Goal: Task Accomplishment & Management: Manage account settings

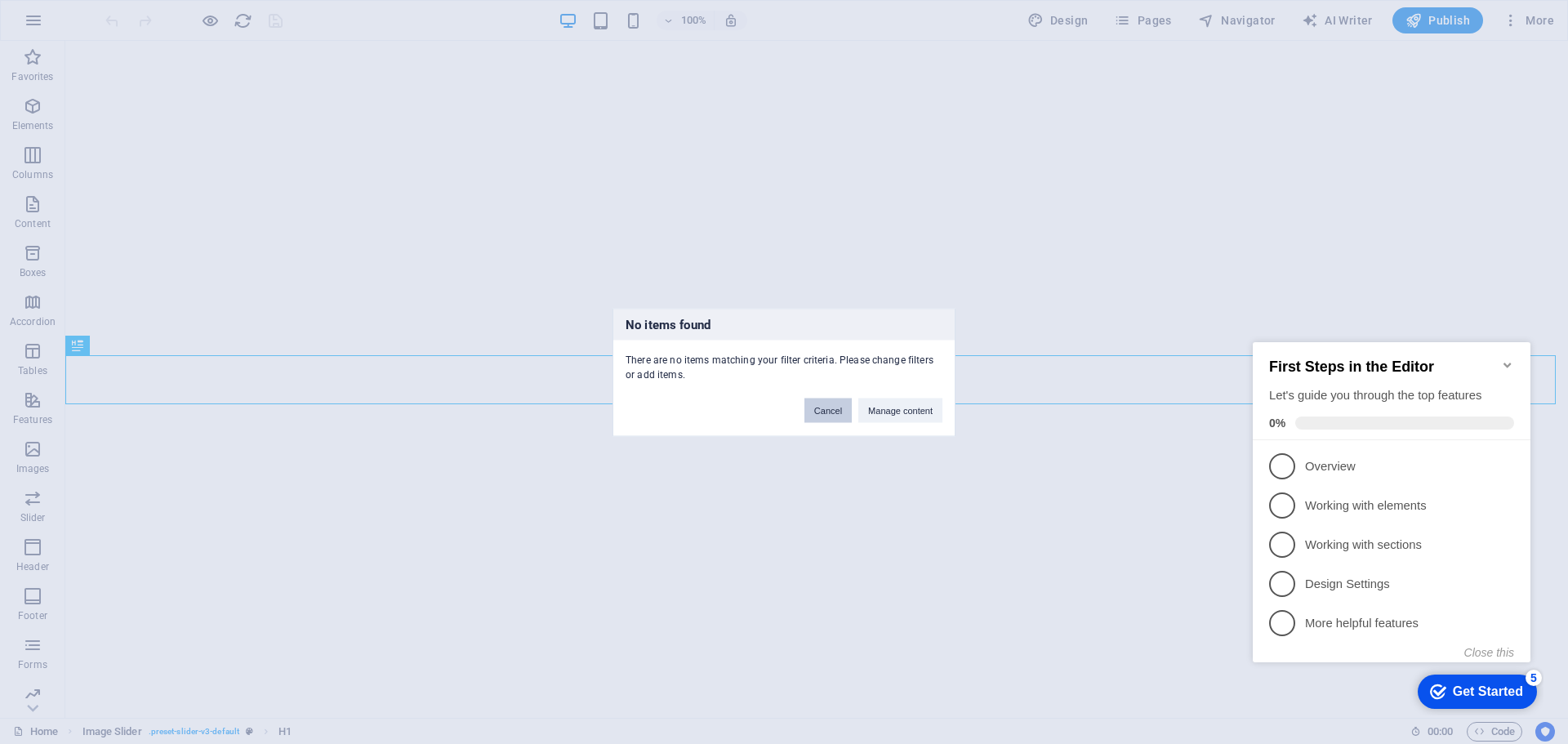
click at [835, 407] on button "Cancel" at bounding box center [828, 410] width 47 height 25
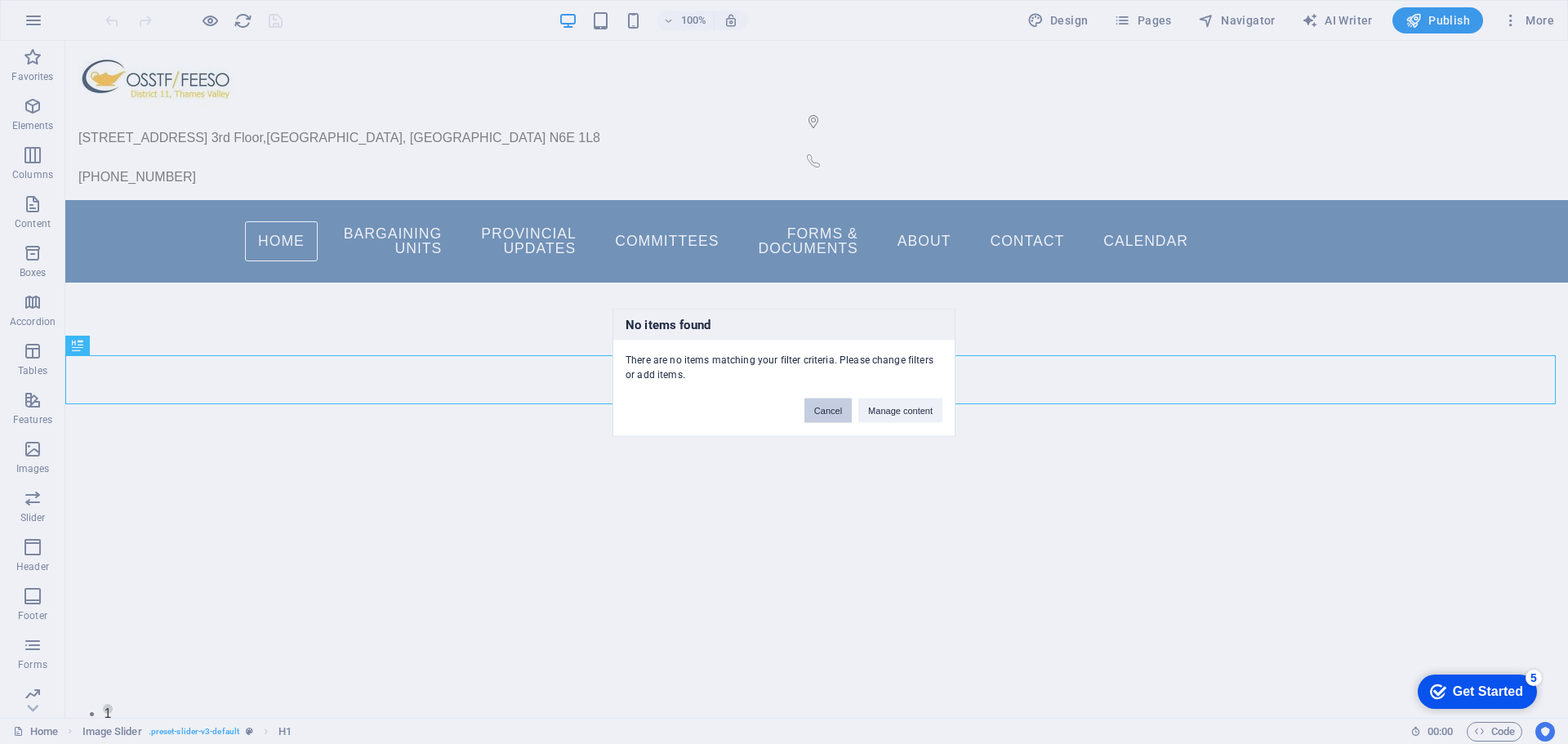
scroll to position [392, 0]
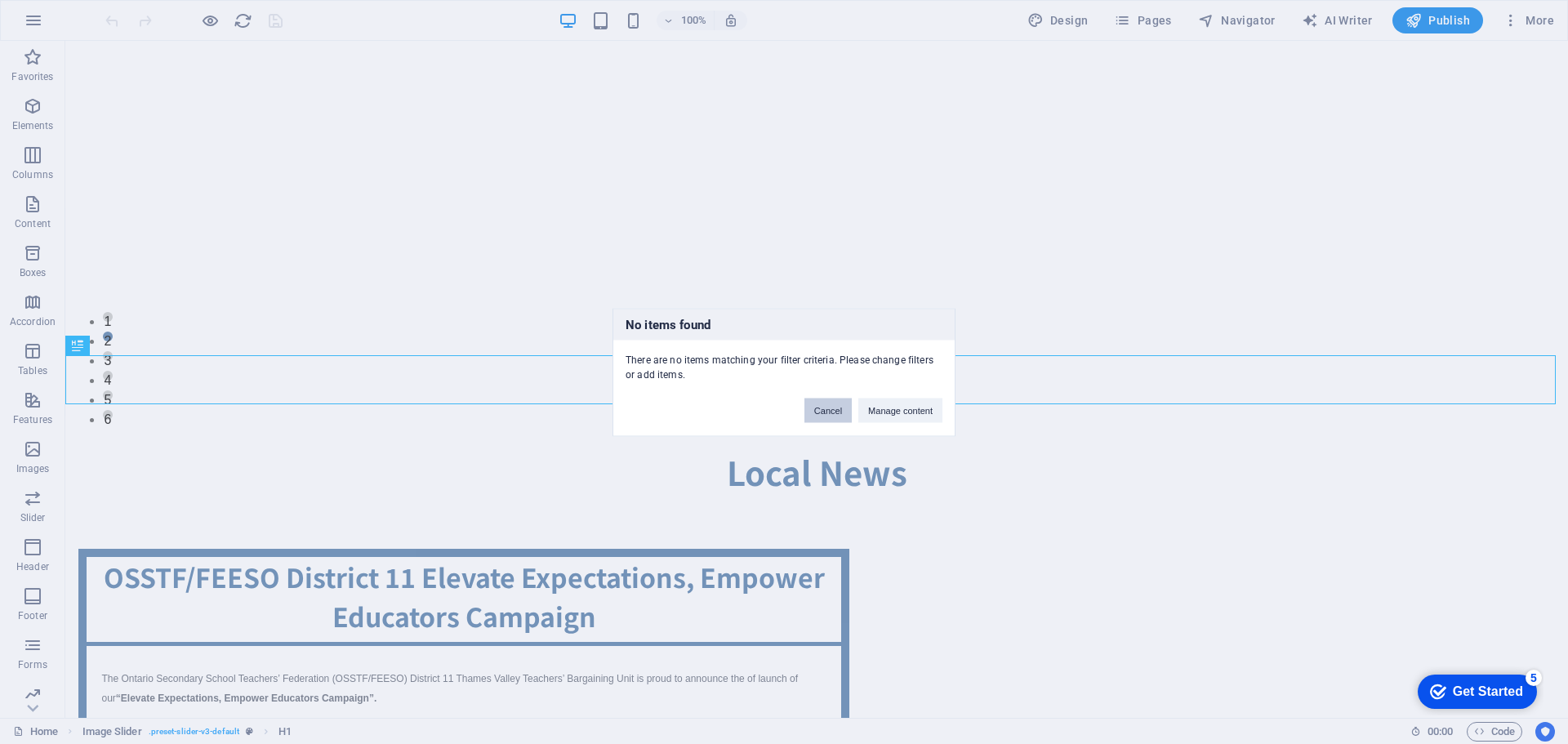
click at [825, 409] on button "Cancel" at bounding box center [828, 410] width 47 height 25
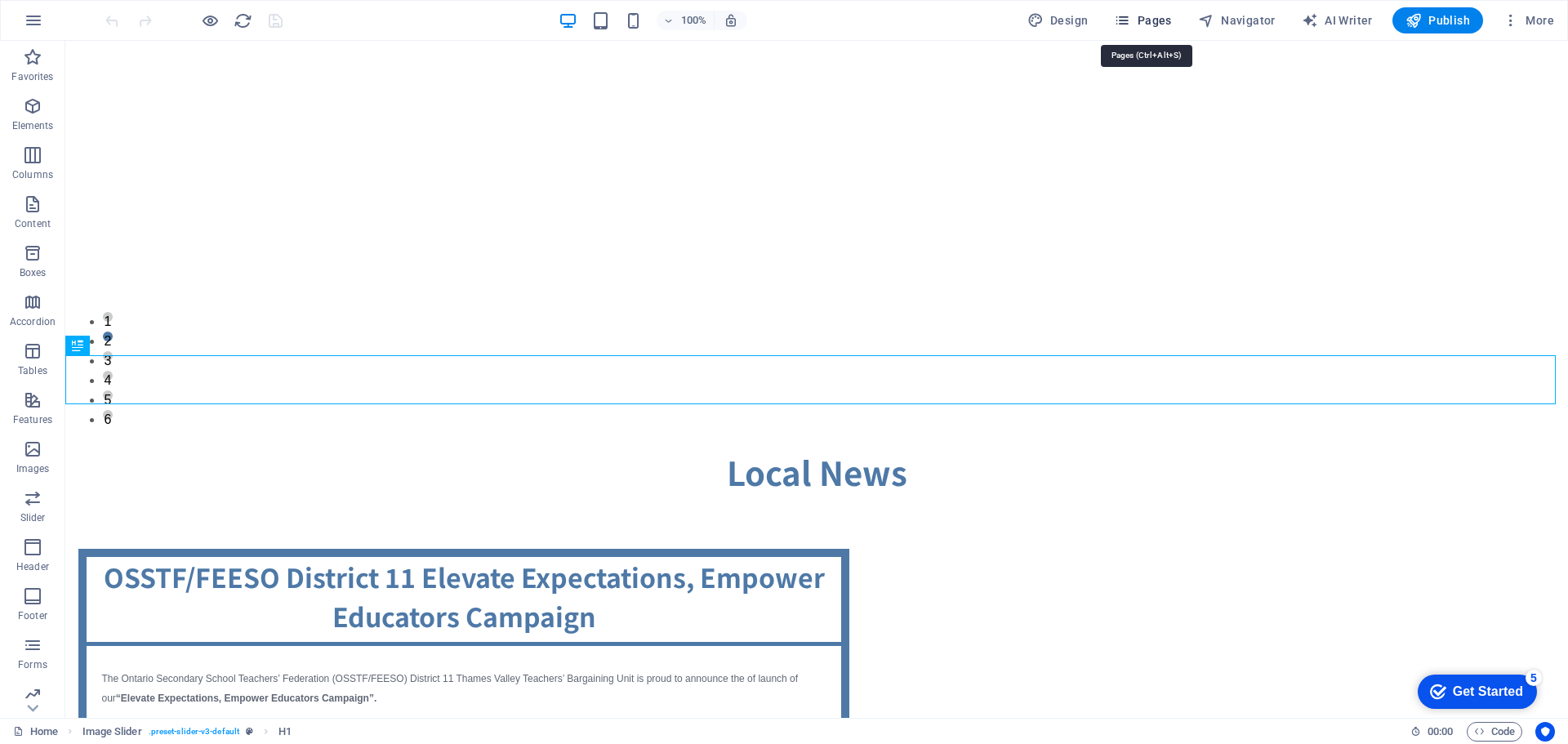
click at [1127, 28] on button "Pages" at bounding box center [1143, 21] width 70 height 27
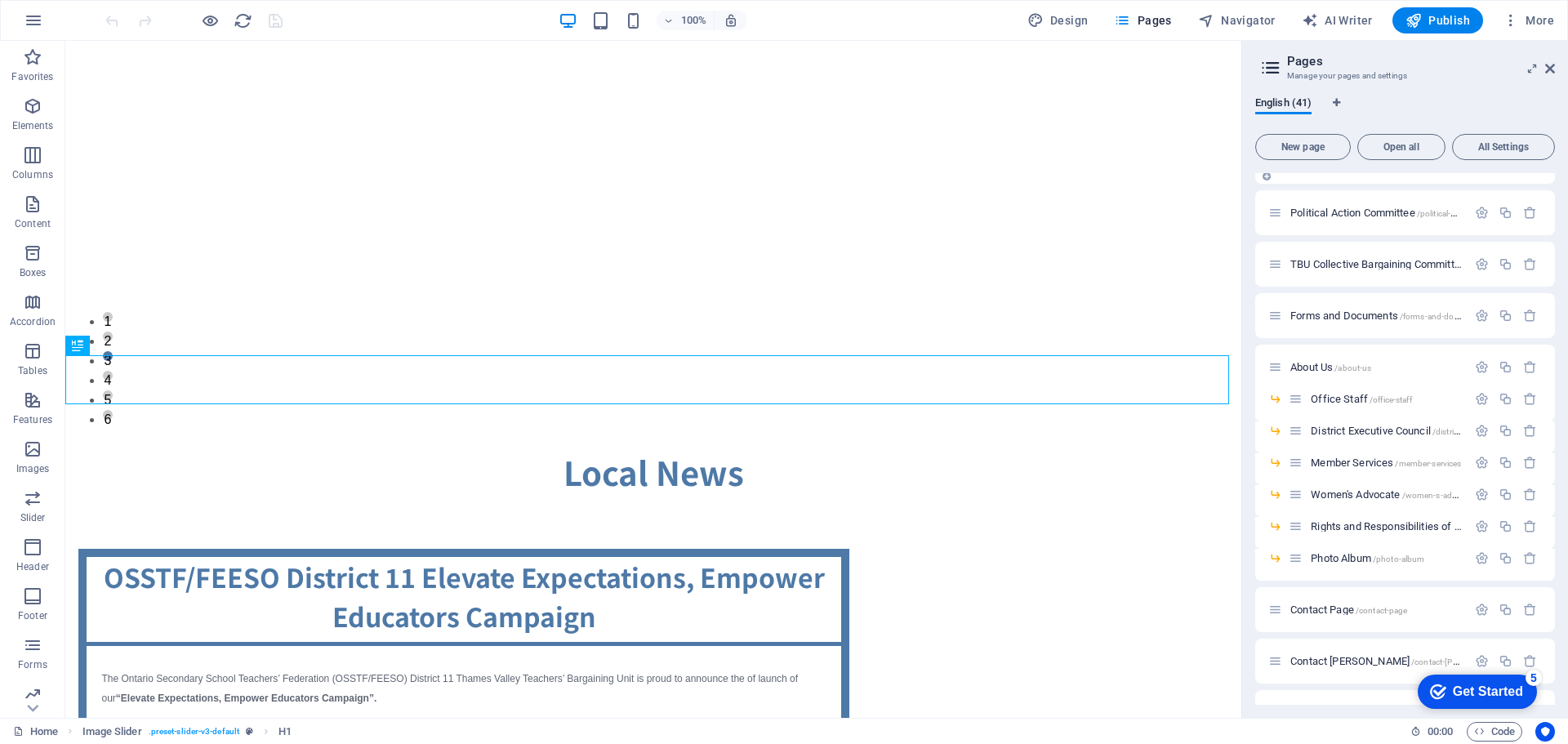
scroll to position [654, 0]
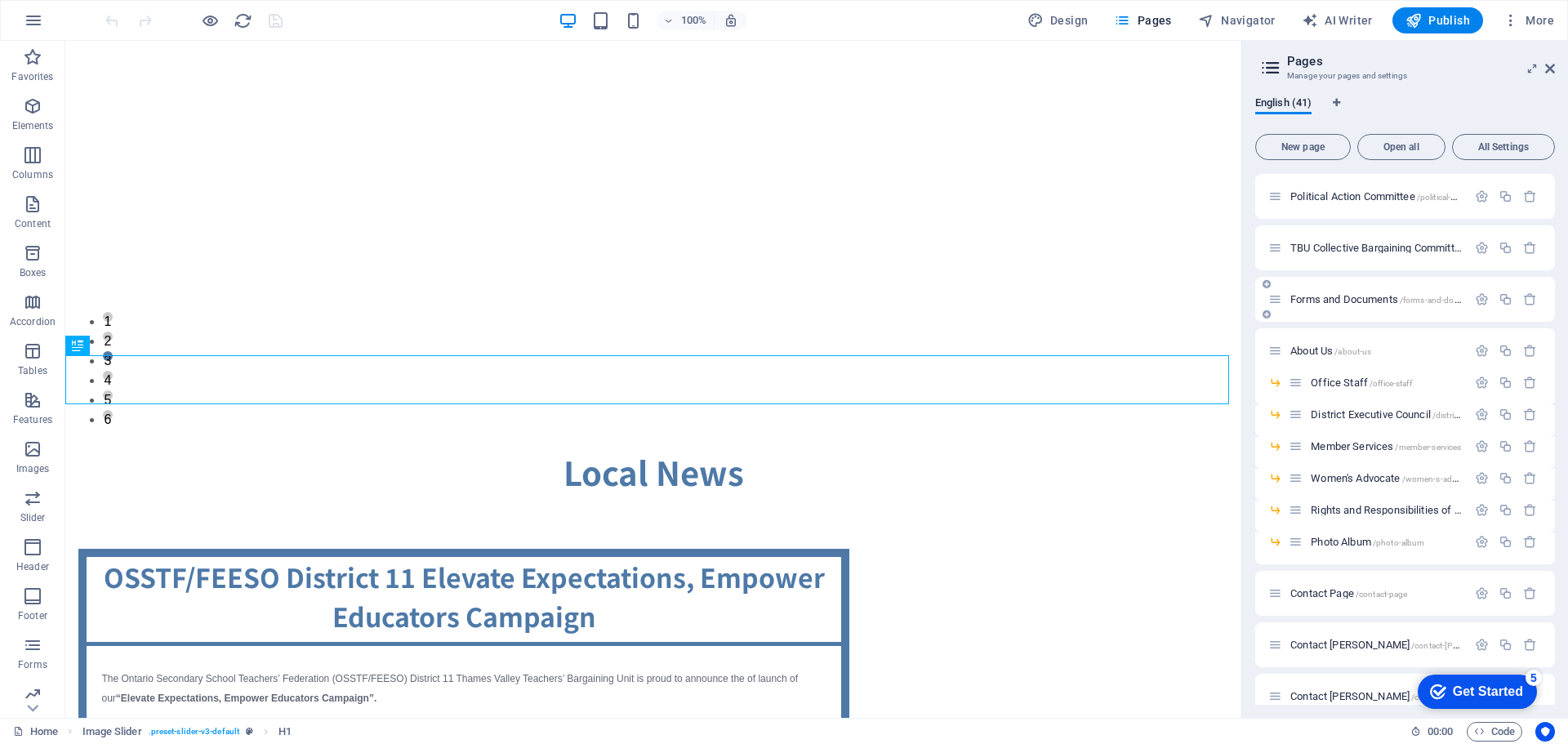
click at [1374, 299] on span "Forms and Documents /forms-and-documents" at bounding box center [1388, 299] width 196 height 12
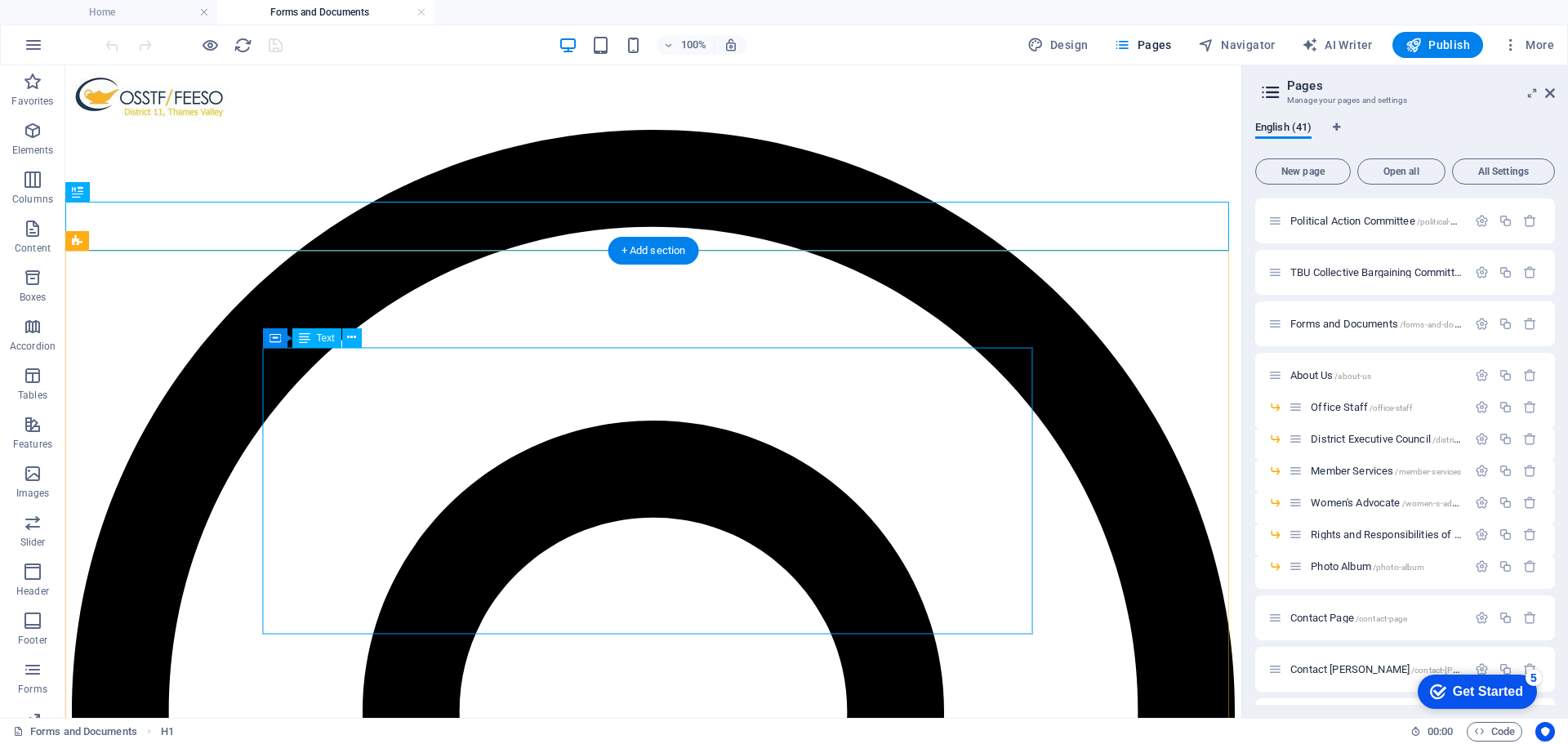
scroll to position [0, 0]
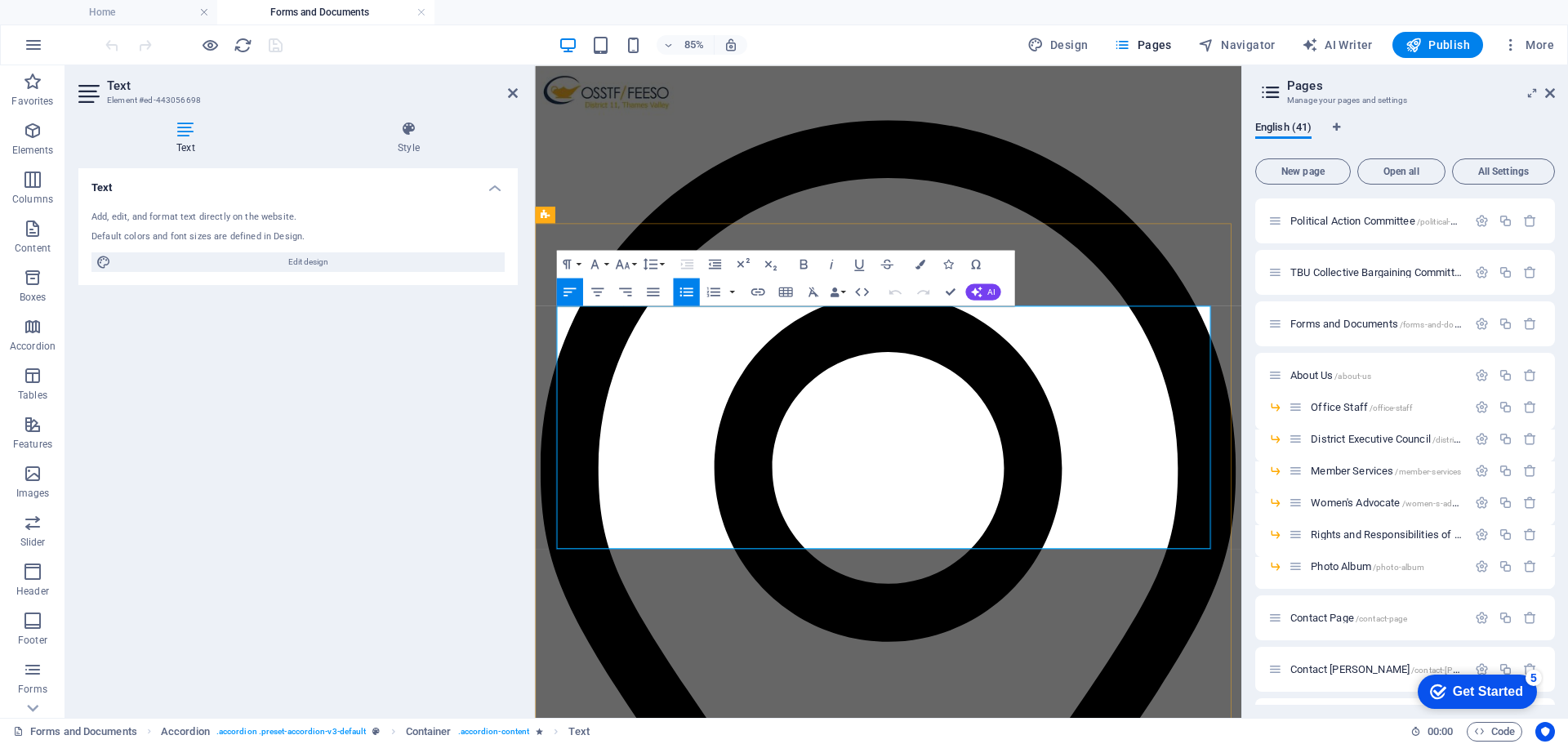
drag, startPoint x: 694, startPoint y: 503, endPoint x: 574, endPoint y: 500, distance: 120.0
click at [649, 413] on icon "button" at bounding box center [651, 412] width 14 height 12
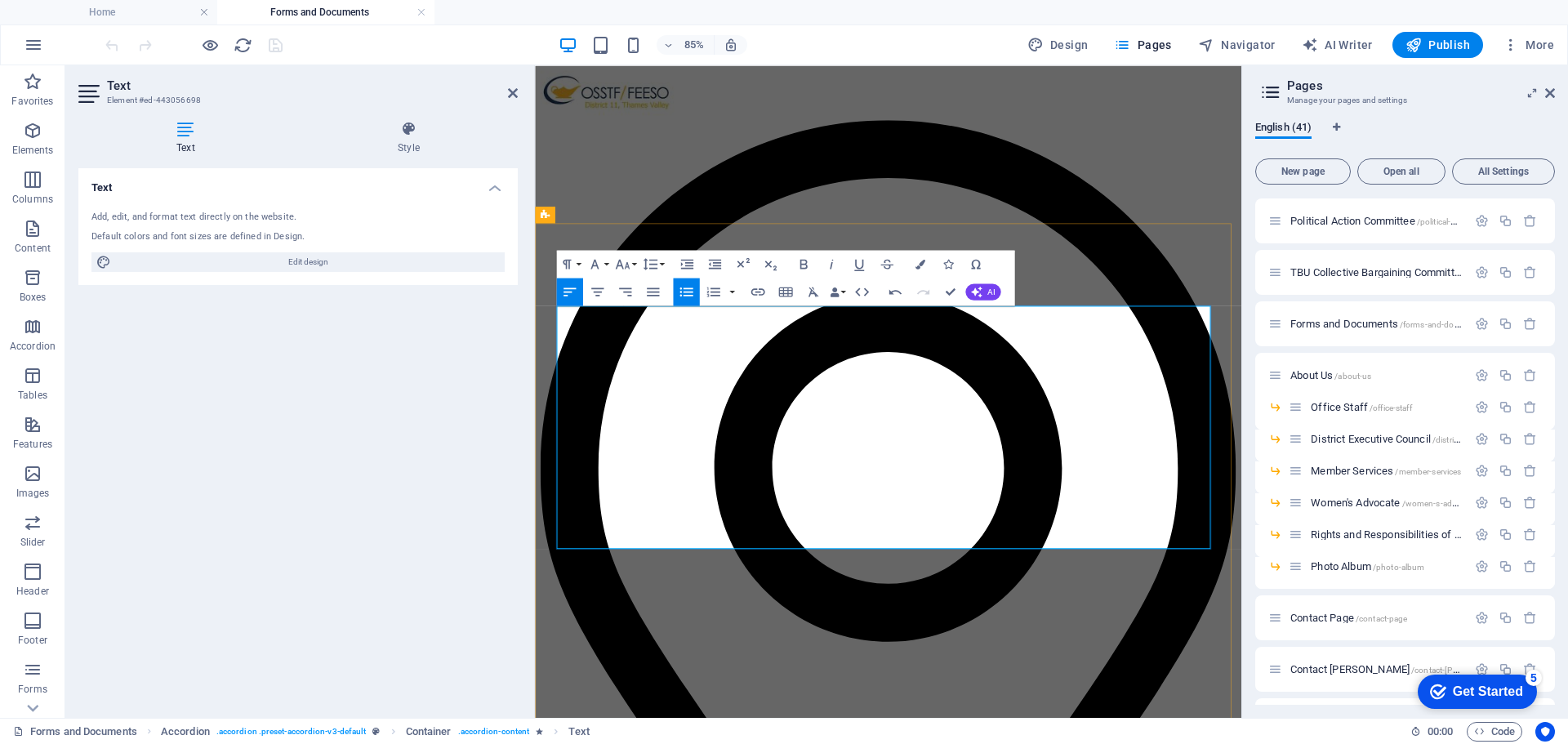
drag, startPoint x: 700, startPoint y: 504, endPoint x: 577, endPoint y: 501, distance: 123.0
click at [757, 295] on icon "button" at bounding box center [756, 291] width 16 height 16
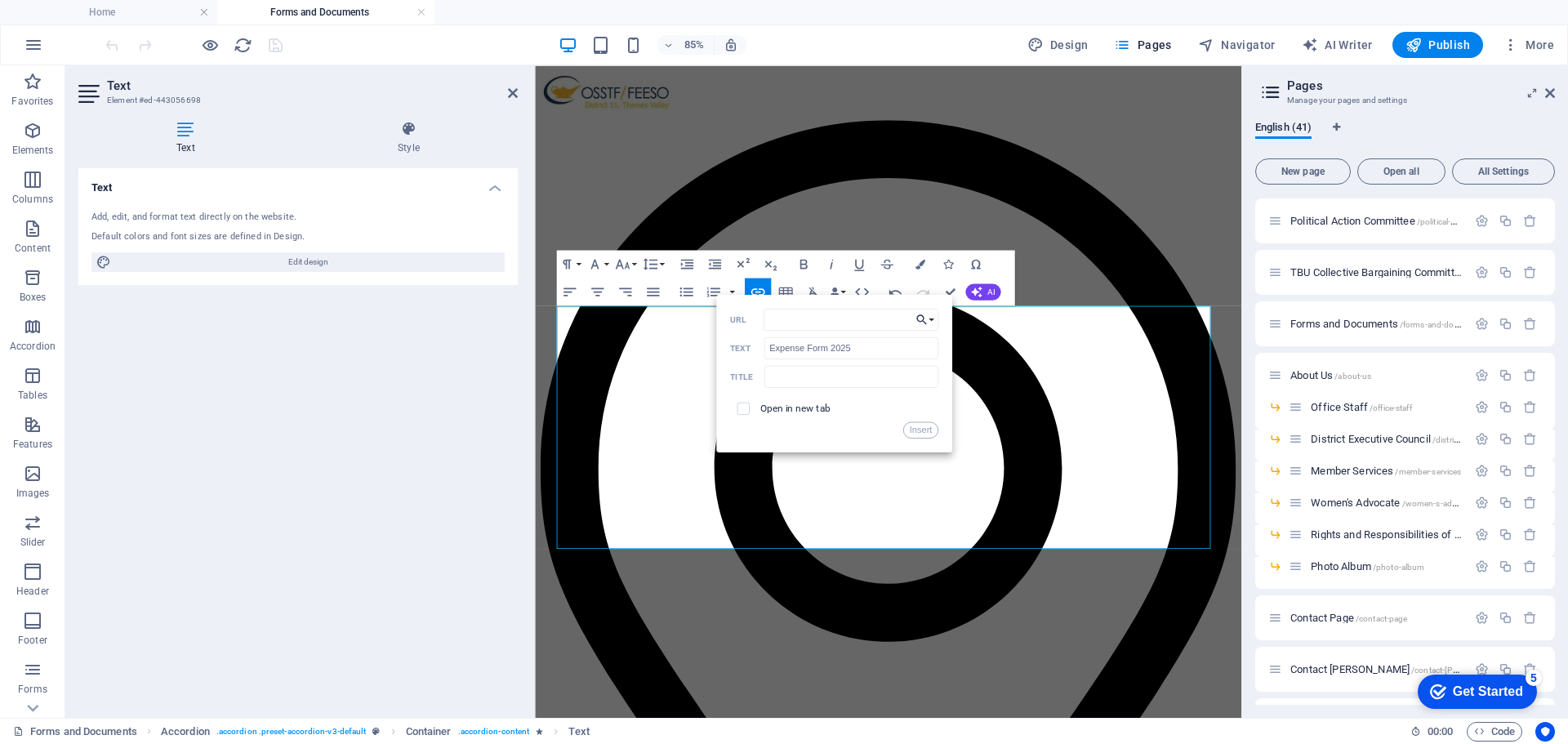
click at [934, 317] on button "Choose Link" at bounding box center [925, 318] width 27 height 22
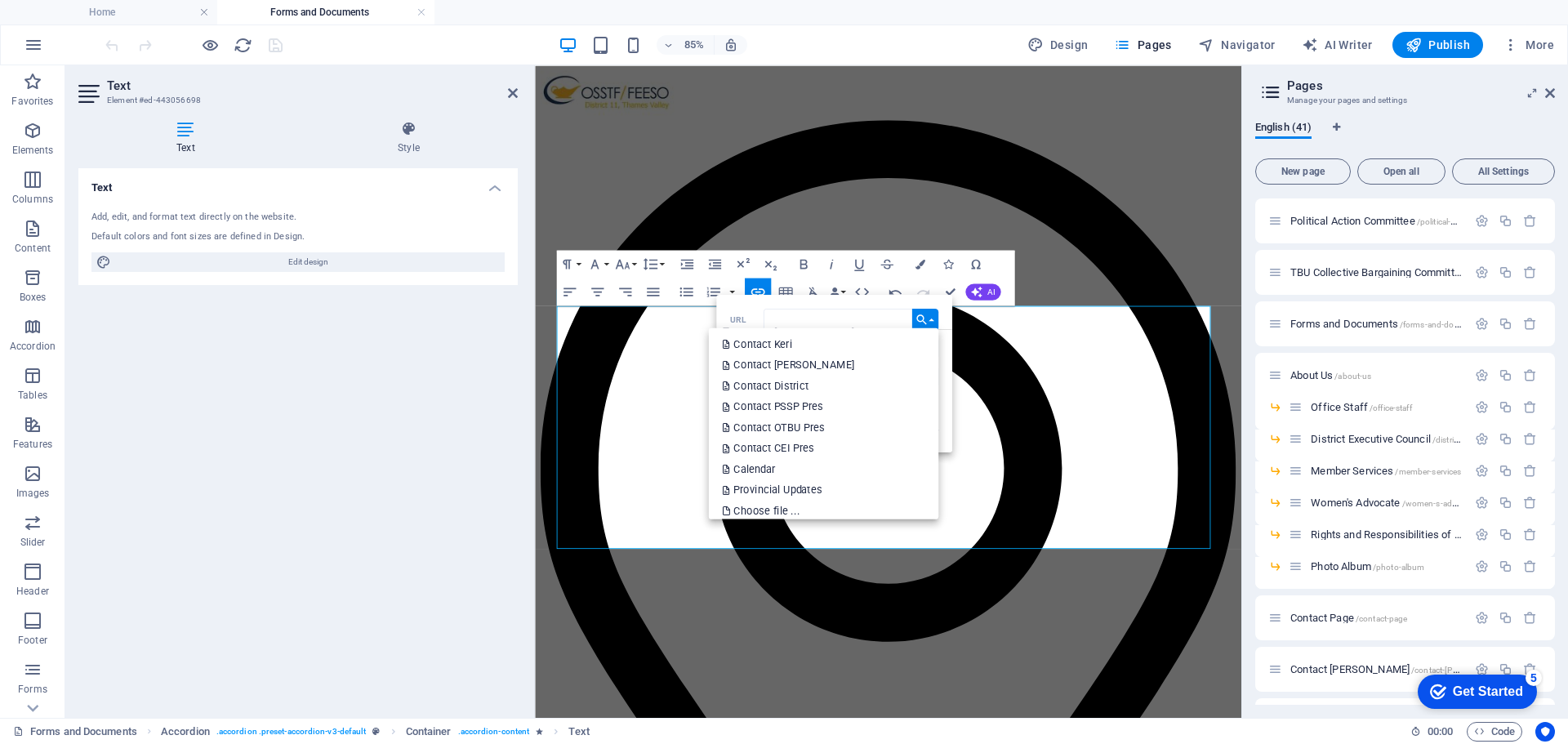
scroll to position [744, 0]
click at [770, 500] on p "Choose file ..." at bounding box center [762, 503] width 80 height 21
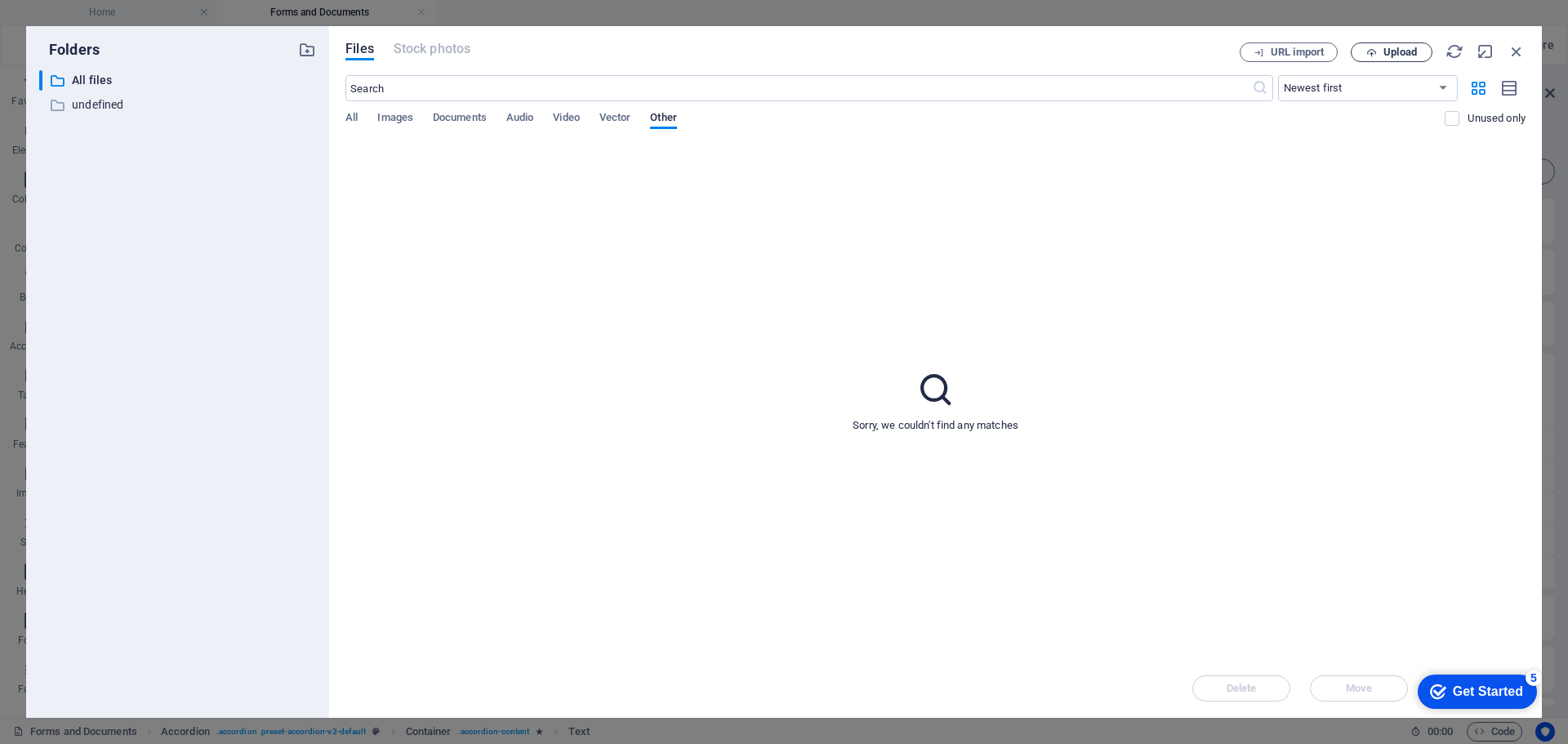
click at [1369, 49] on icon "button" at bounding box center [1371, 52] width 10 height 10
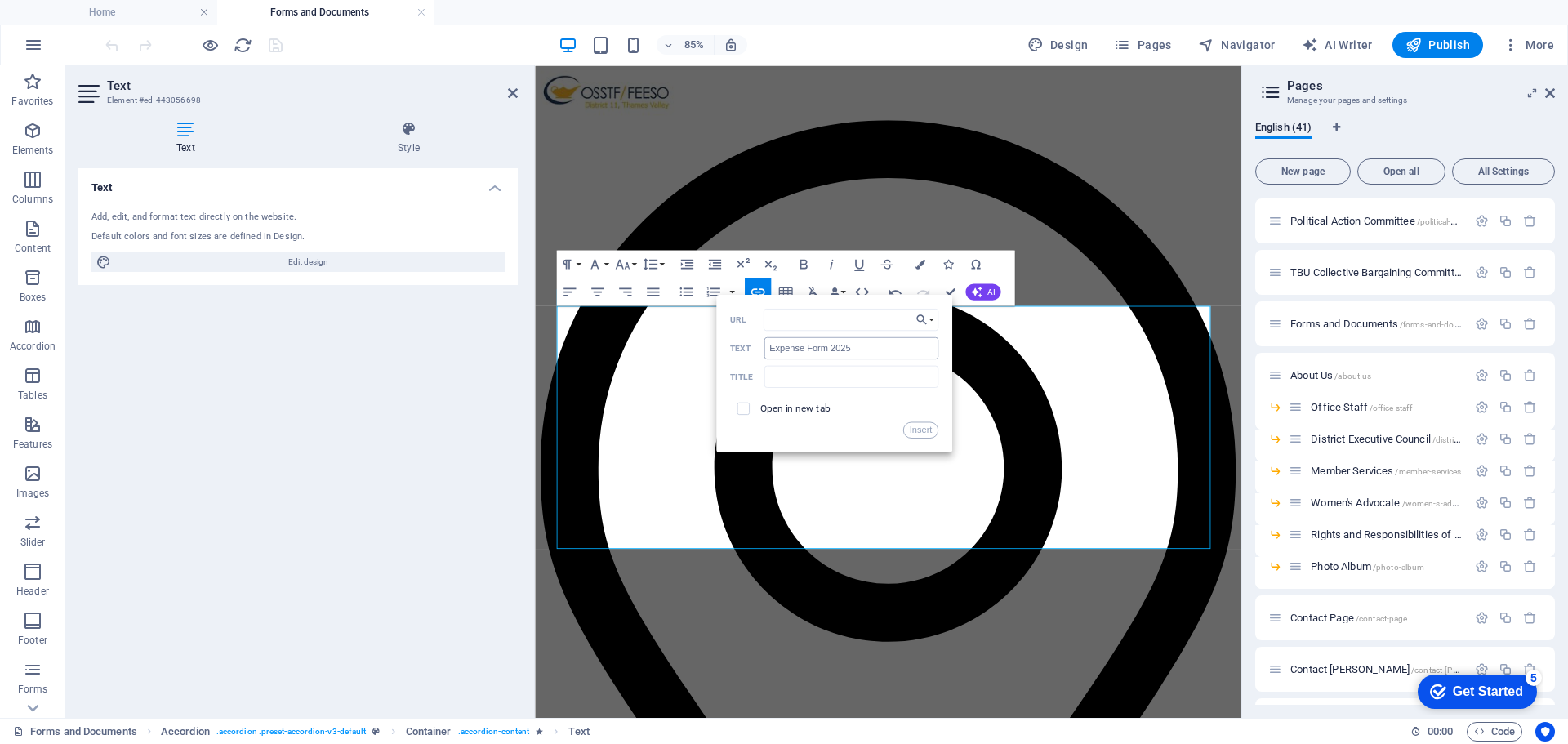
click at [852, 347] on input "Expense Form 2025" at bounding box center [852, 347] width 174 height 22
click at [859, 349] on input "Expense Form 2025" at bounding box center [852, 347] width 174 height 22
type input "Expense Form [DATE] - [DATE]"
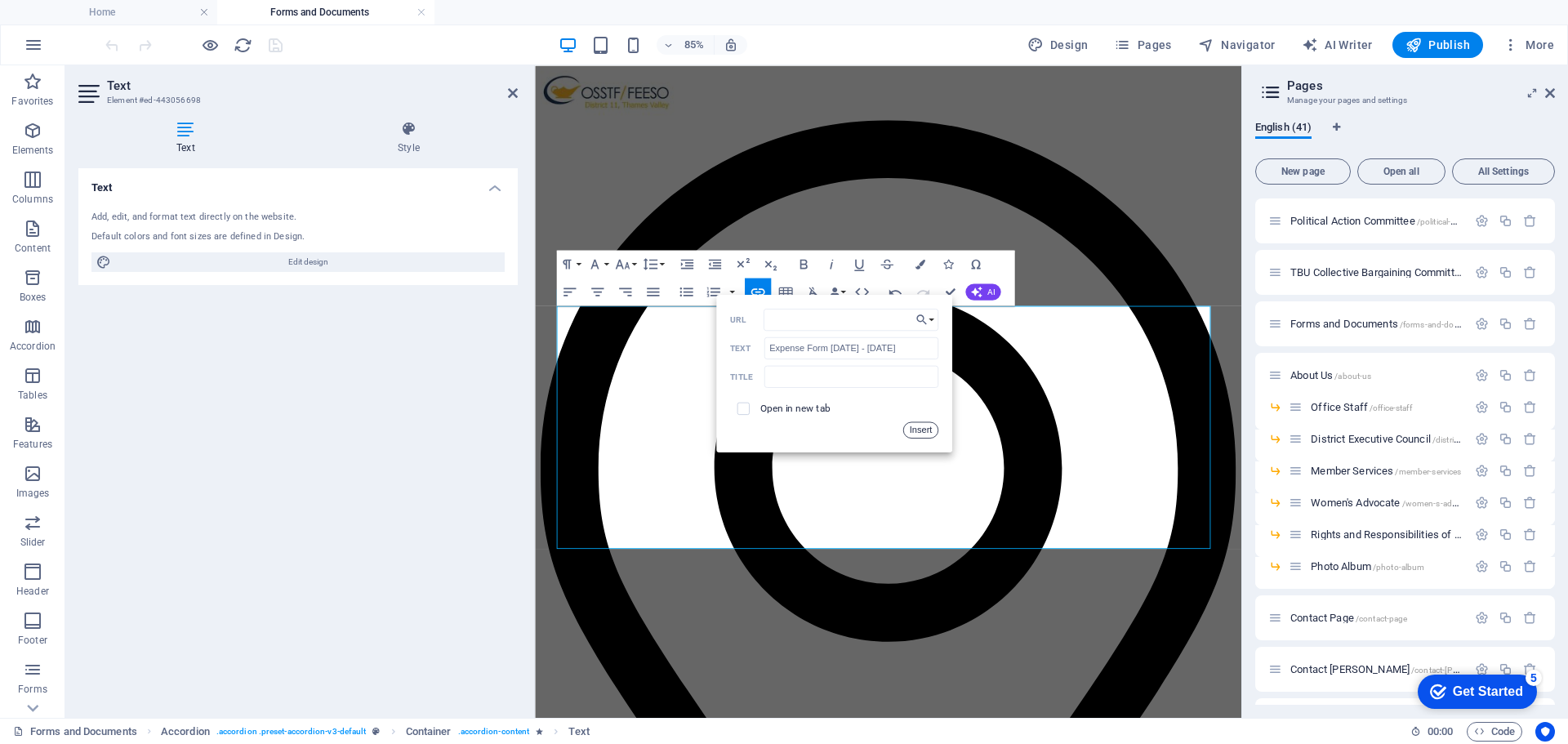
click at [910, 427] on button "Insert" at bounding box center [920, 429] width 35 height 16
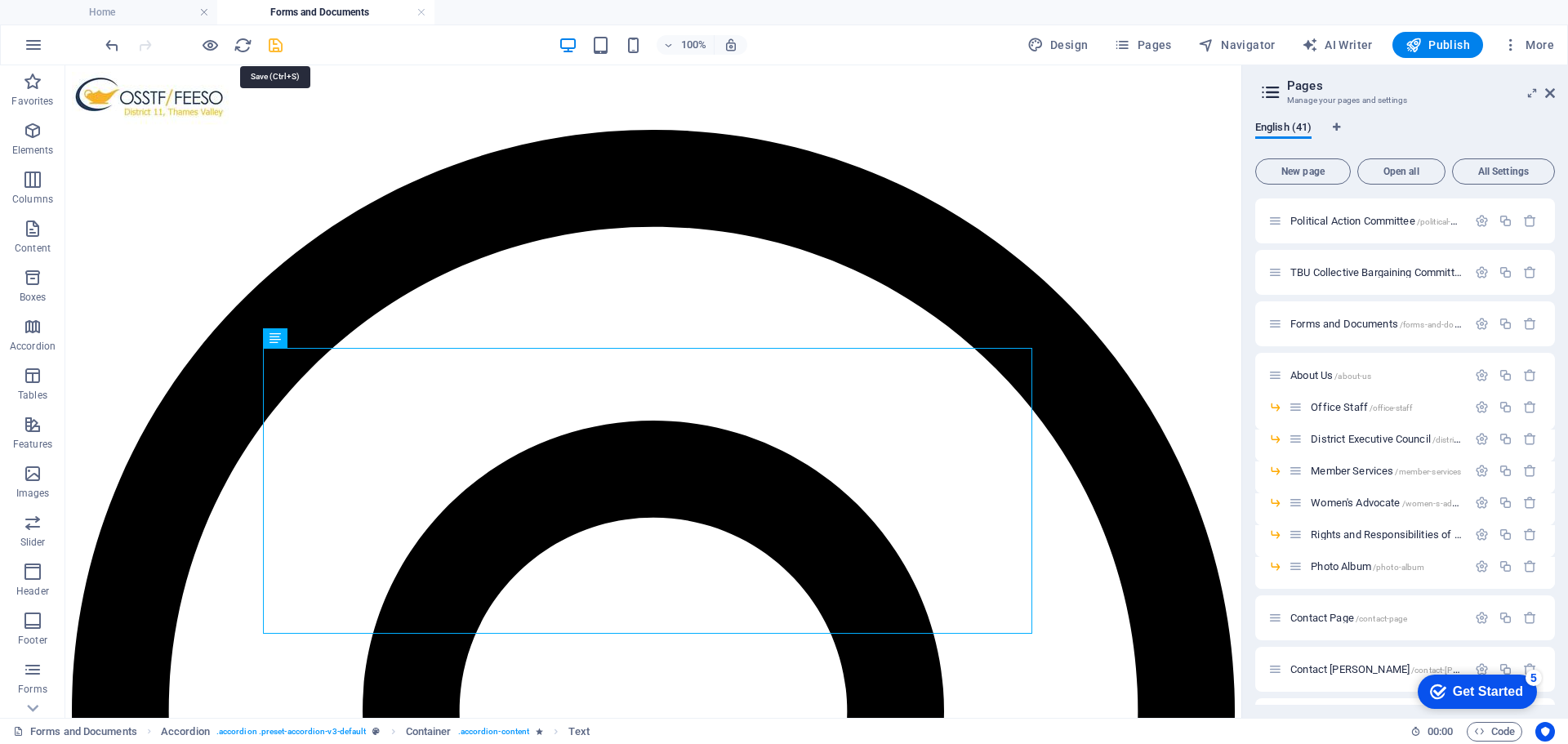
click at [275, 40] on icon "save" at bounding box center [276, 45] width 19 height 19
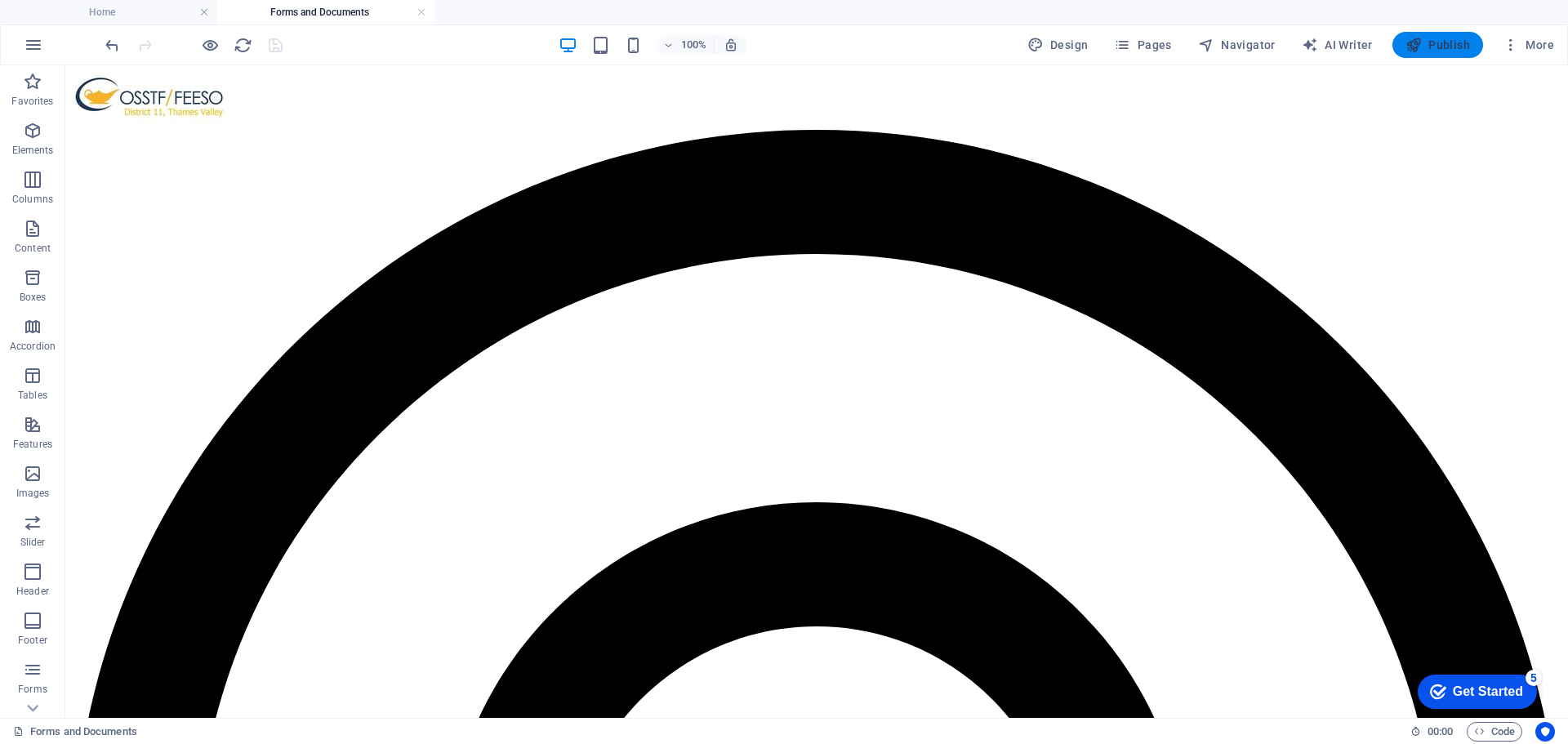
click at [1438, 45] on span "Publish" at bounding box center [1437, 45] width 64 height 16
